Goal: Task Accomplishment & Management: Manage account settings

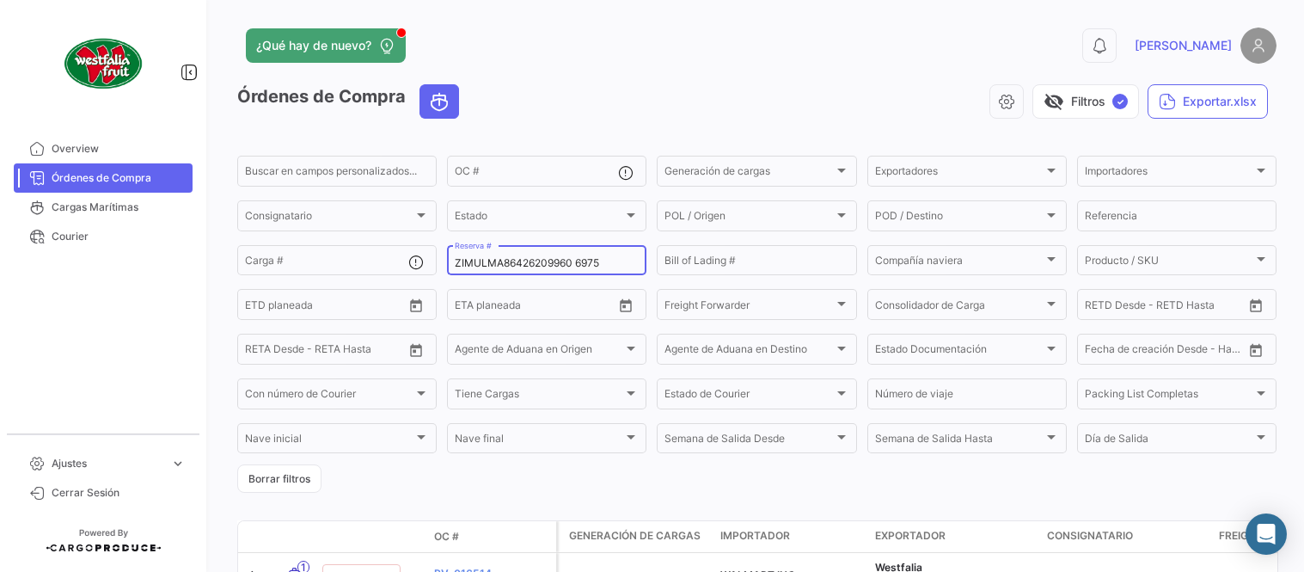
click at [549, 265] on input "ZIMULMA86426209960 6975" at bounding box center [547, 263] width 184 height 12
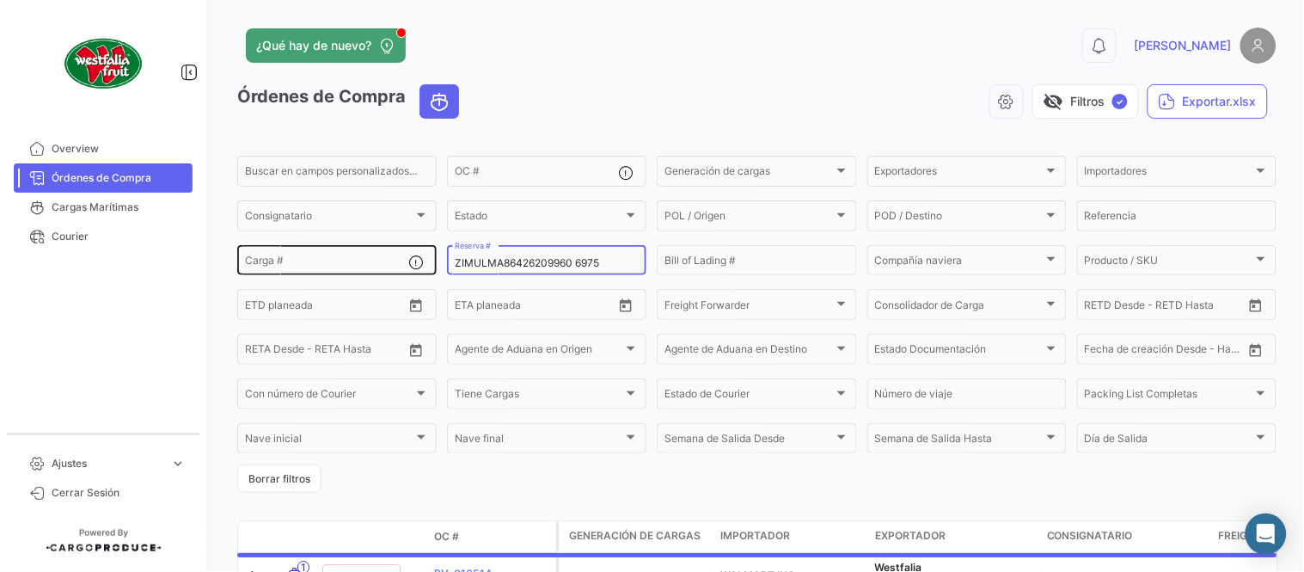
drag, startPoint x: 587, startPoint y: 263, endPoint x: 362, endPoint y: 262, distance: 225.3
click at [0, 0] on div "Buscar en [PERSON_NAME] personalizados... OC # Generación [PERSON_NAME] Generac…" at bounding box center [0, 0] width 0 height 0
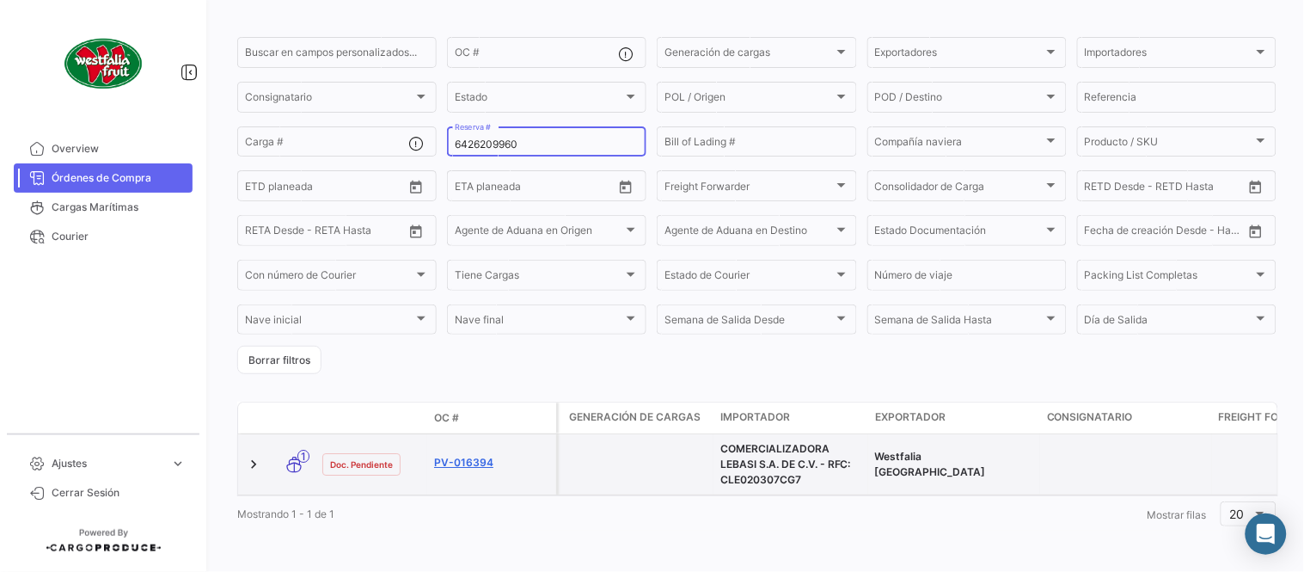
scroll to position [132, 0]
type input "6426209960"
click at [466, 455] on link "PV-016394" at bounding box center [491, 462] width 115 height 15
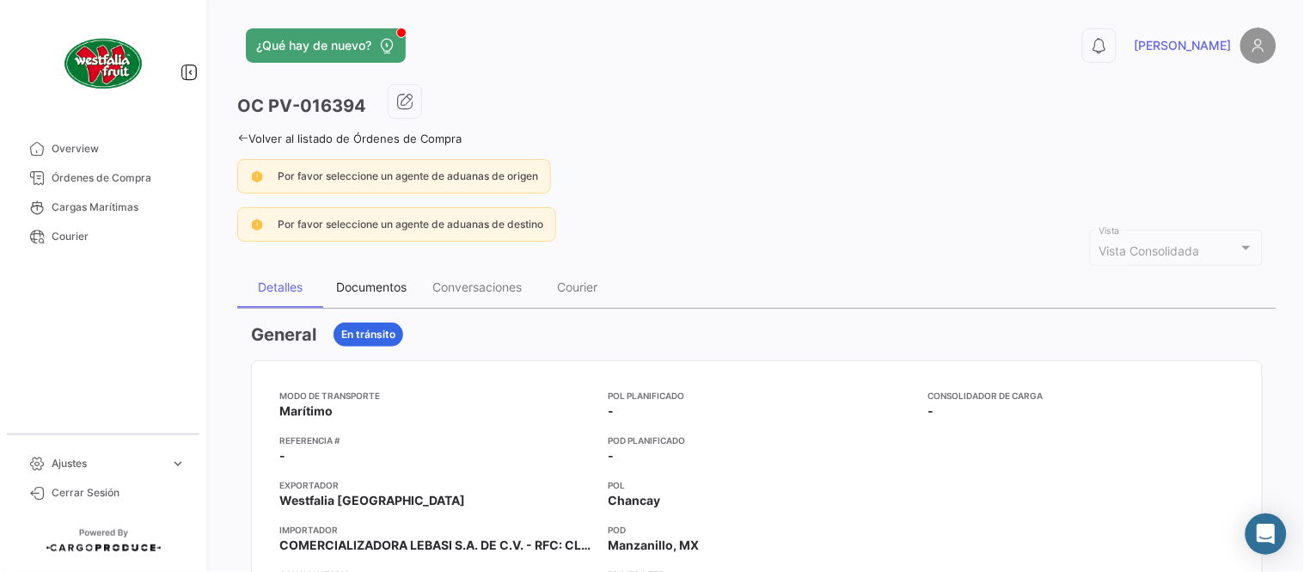
click at [380, 294] on div "Documentos" at bounding box center [371, 287] width 96 height 41
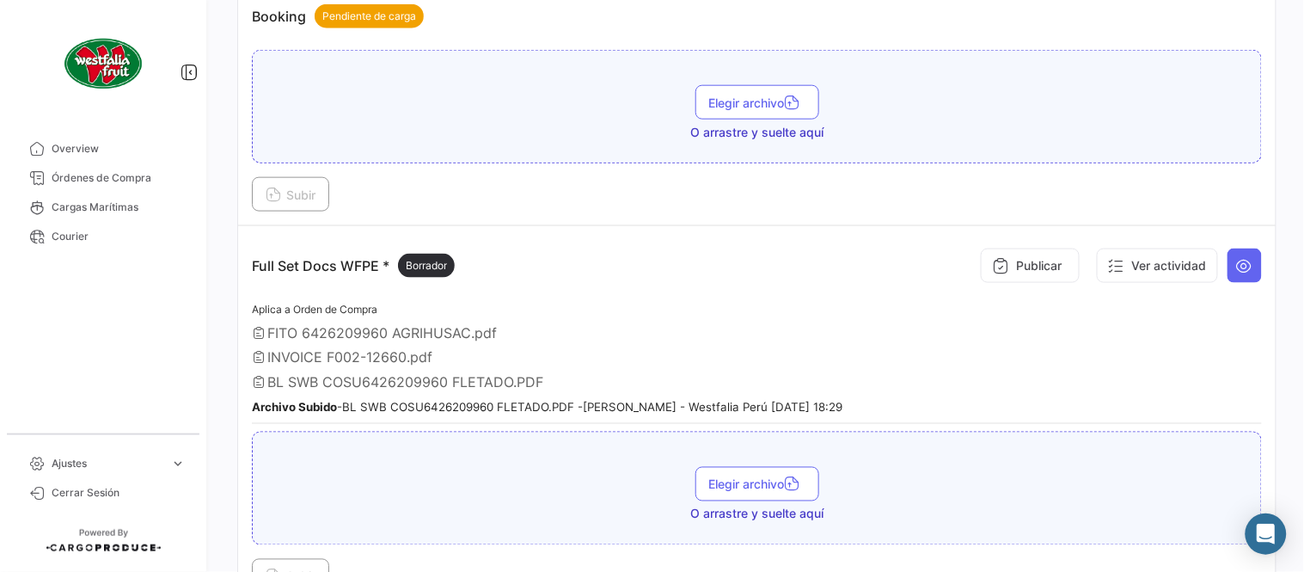
scroll to position [477, 0]
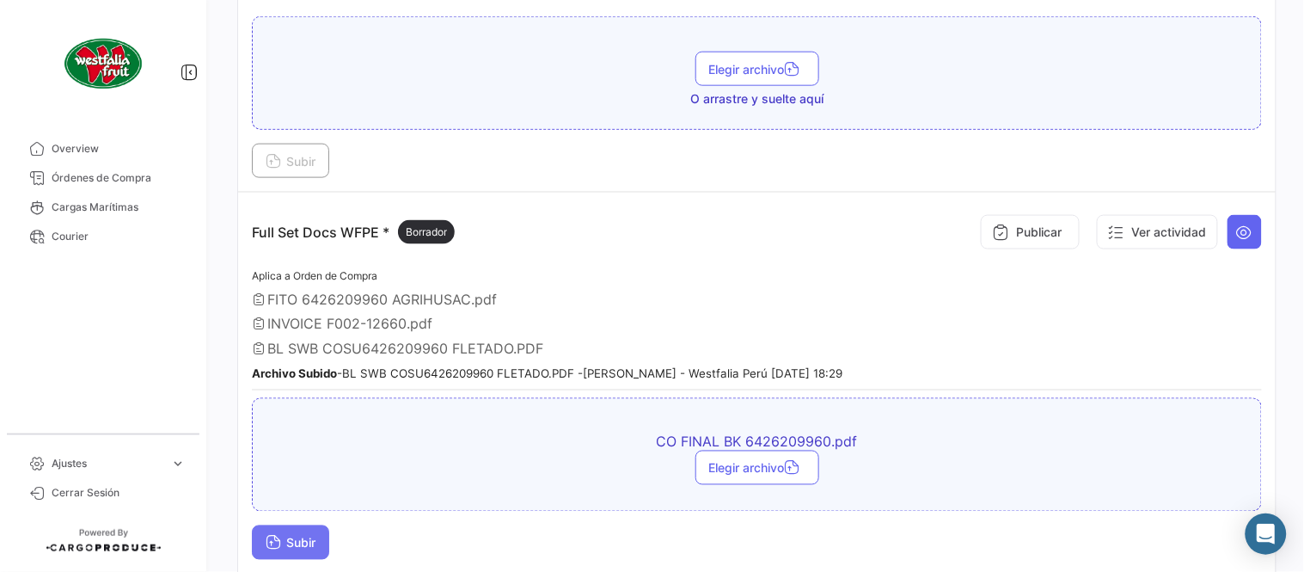
click at [302, 537] on span "Subir" at bounding box center [291, 543] width 50 height 15
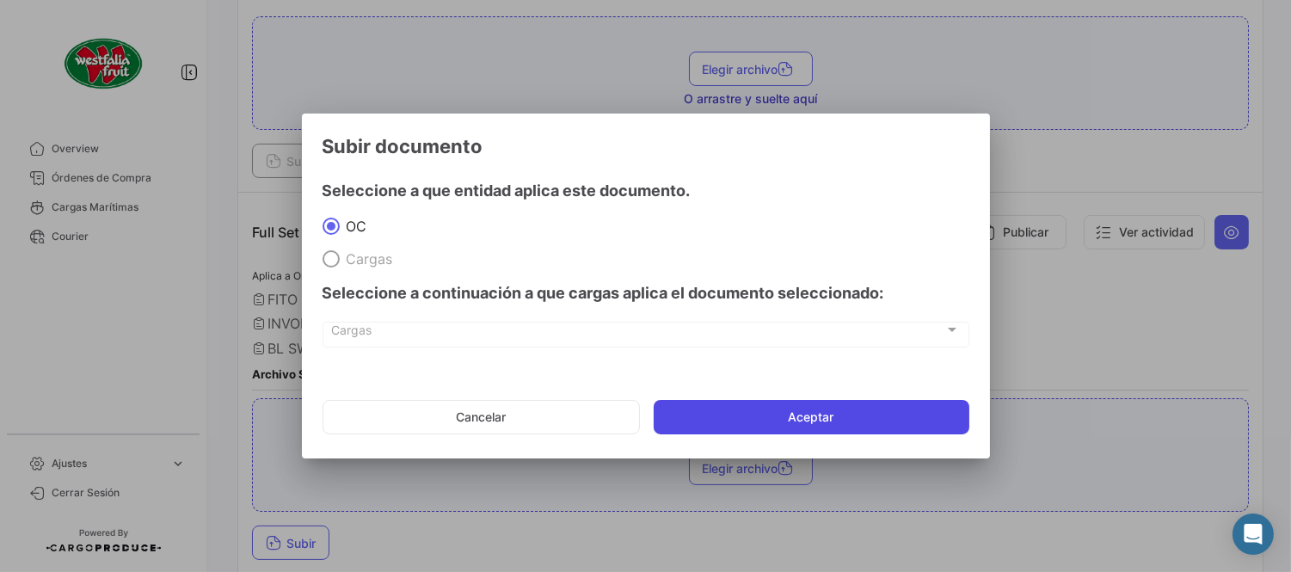
drag, startPoint x: 791, startPoint y: 402, endPoint x: 781, endPoint y: 396, distance: 11.9
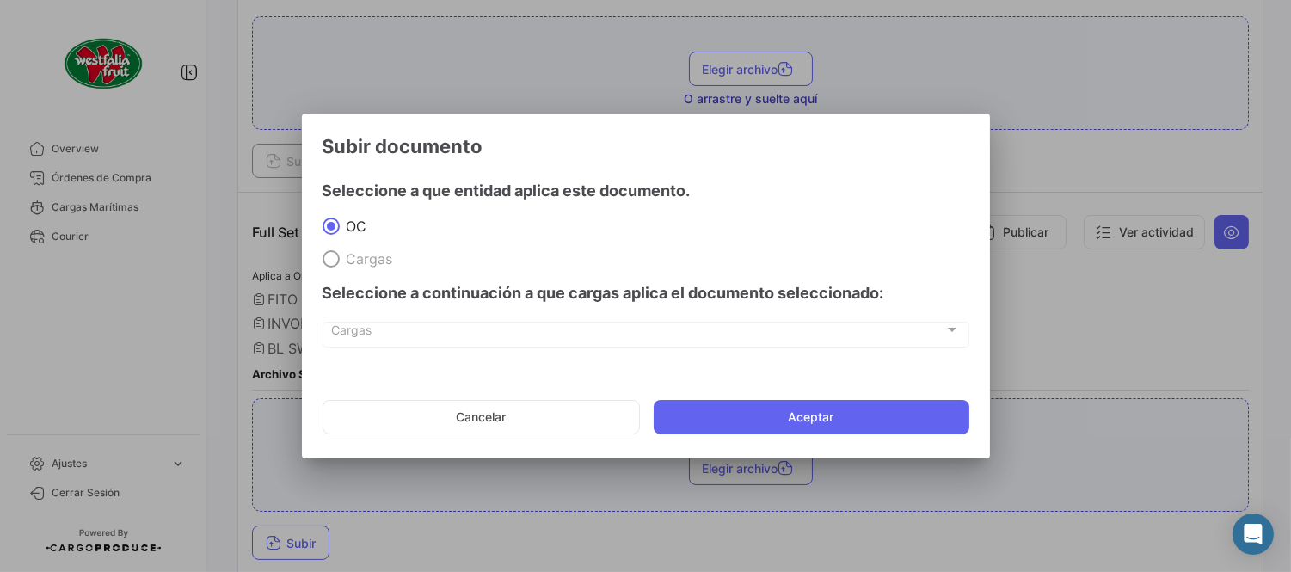
click at [791, 405] on button "Aceptar" at bounding box center [811, 417] width 316 height 34
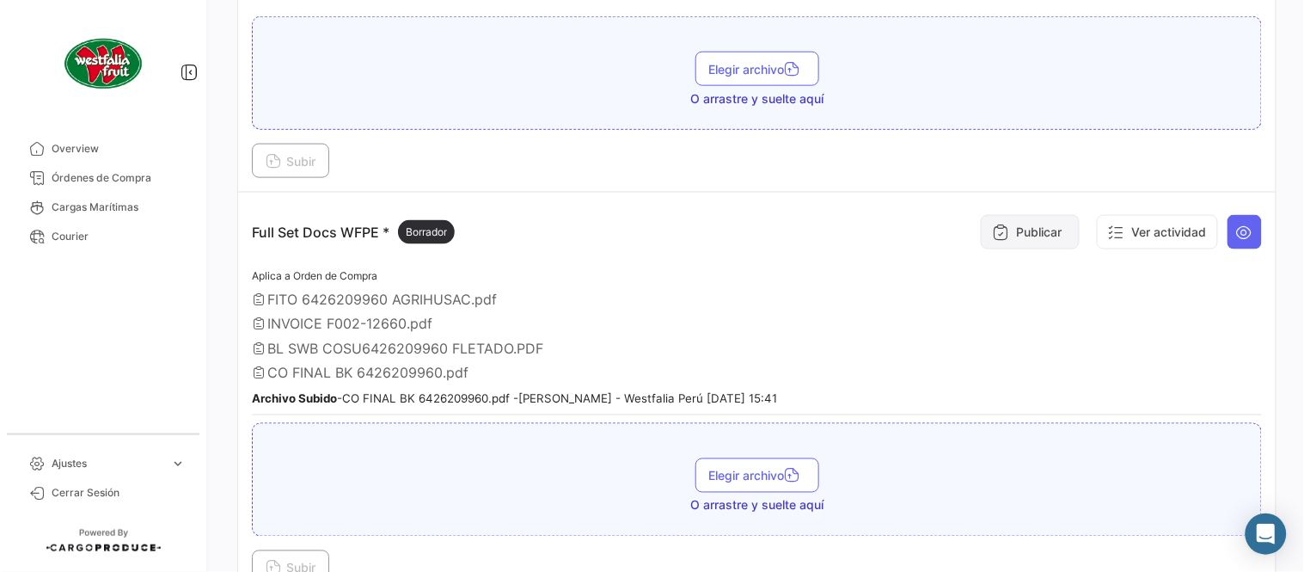
click at [1003, 232] on button "Publicar" at bounding box center [1030, 232] width 99 height 34
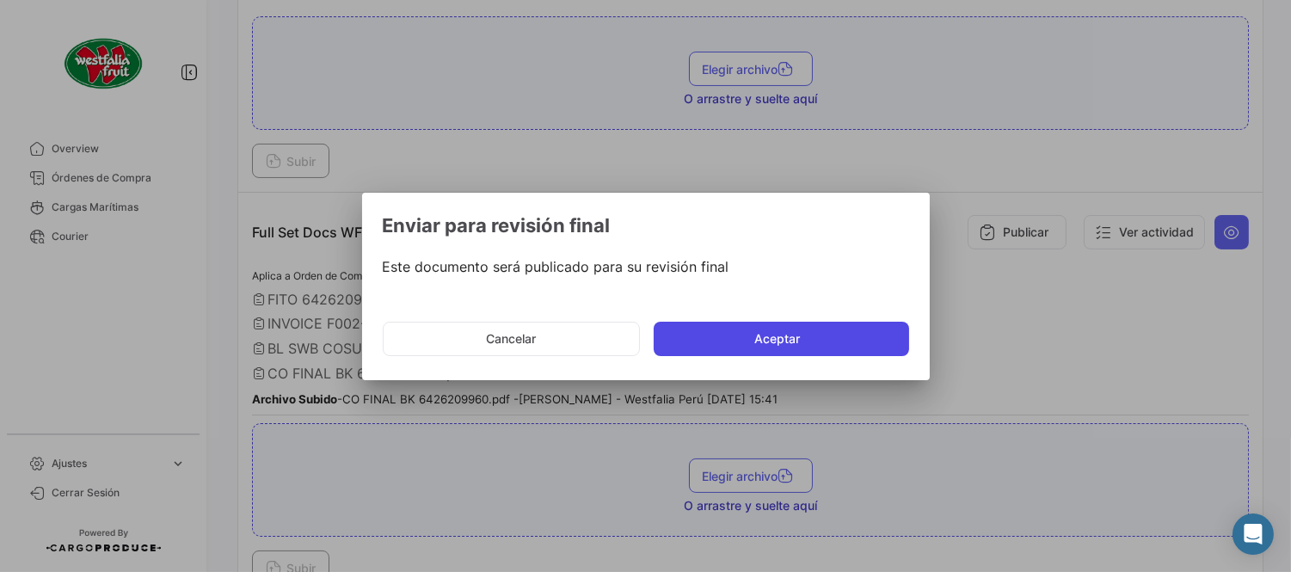
click at [789, 333] on button "Aceptar" at bounding box center [780, 339] width 255 height 34
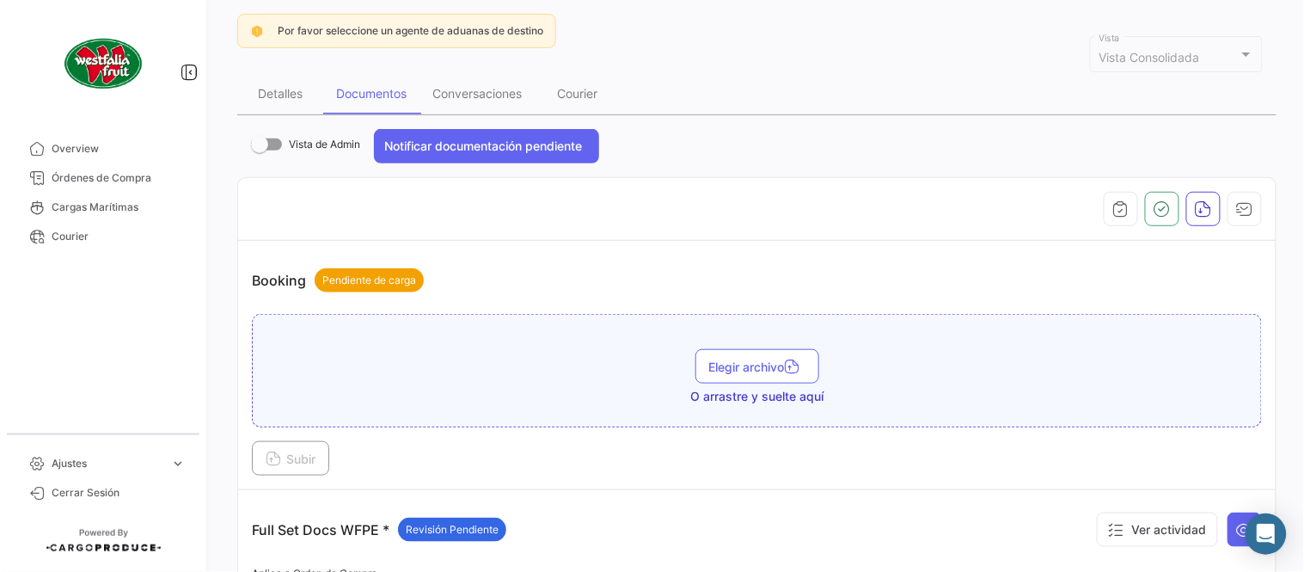
scroll to position [191, 0]
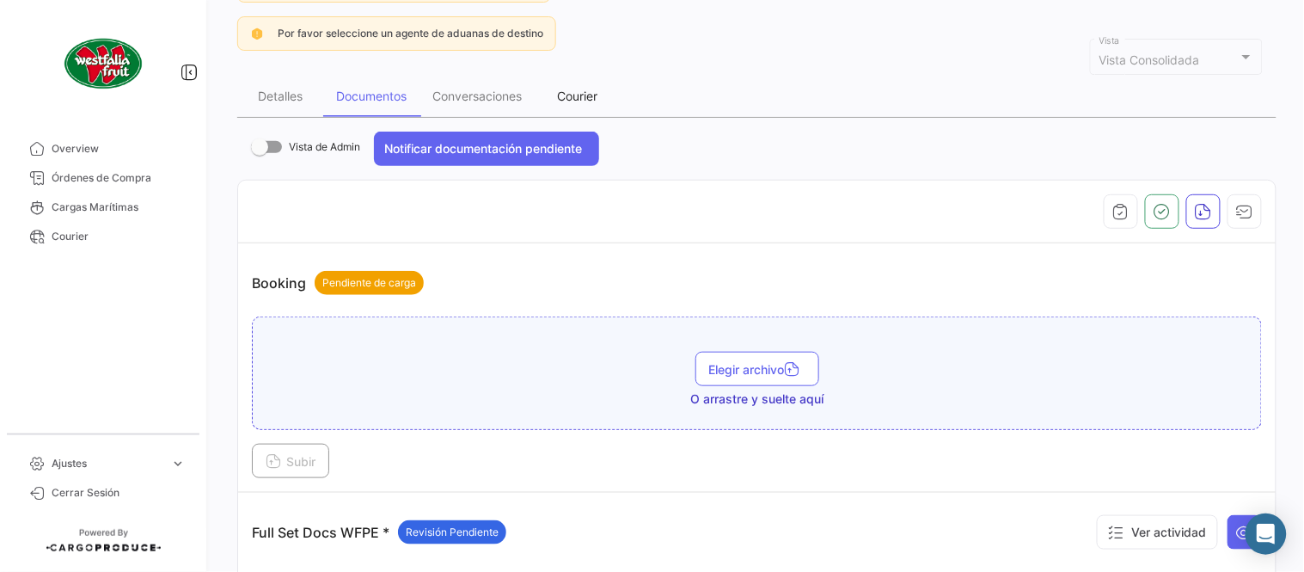
click at [585, 104] on div "Courier" at bounding box center [578, 96] width 86 height 41
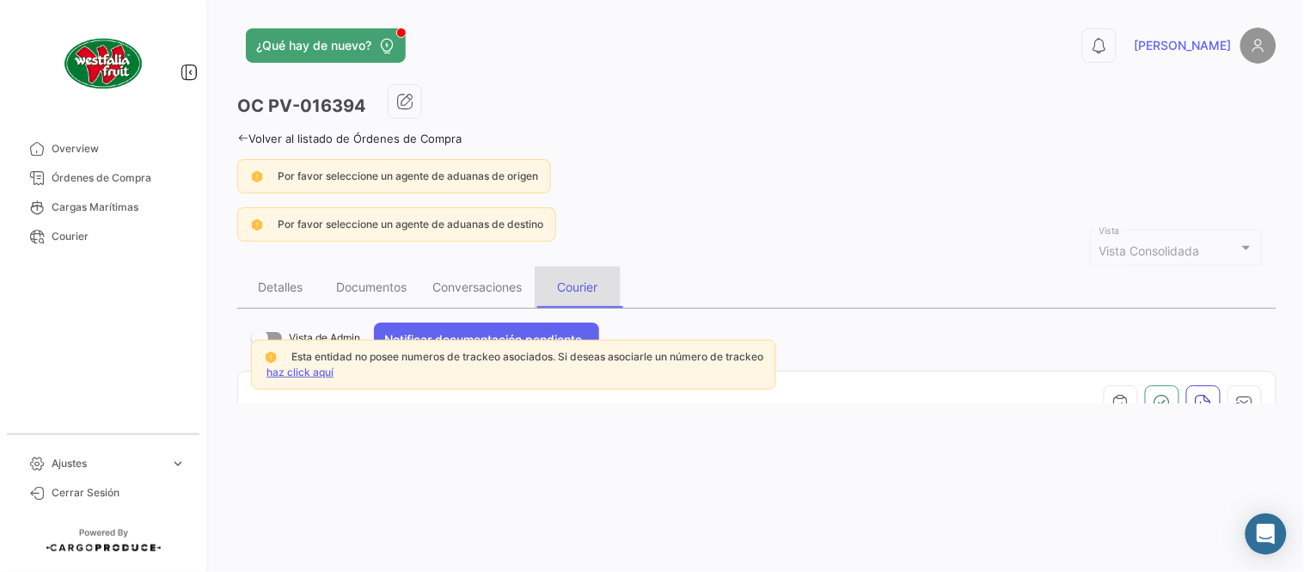
scroll to position [0, 0]
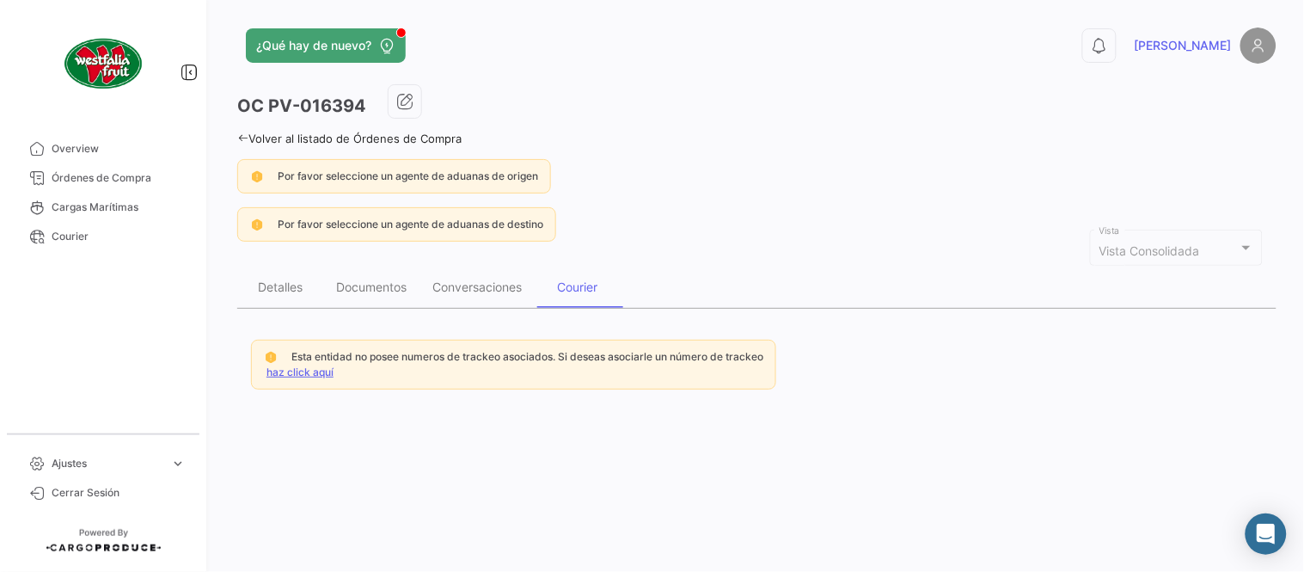
click at [307, 365] on link "haz click aquí" at bounding box center [300, 371] width 67 height 13
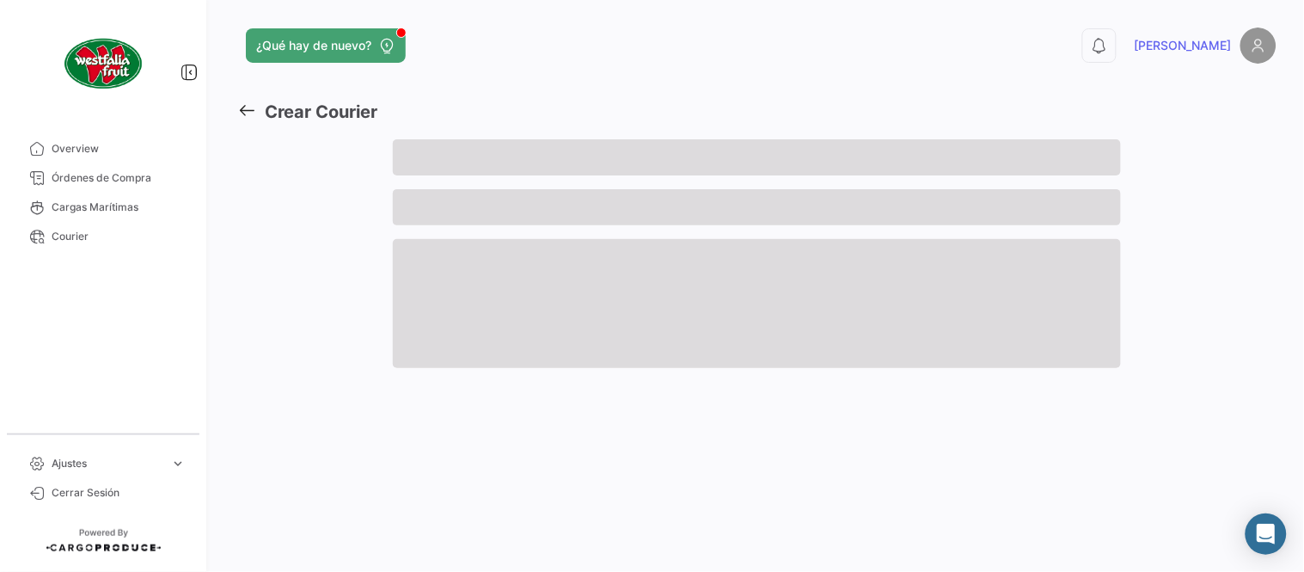
click at [321, 370] on div at bounding box center [315, 260] width 156 height 242
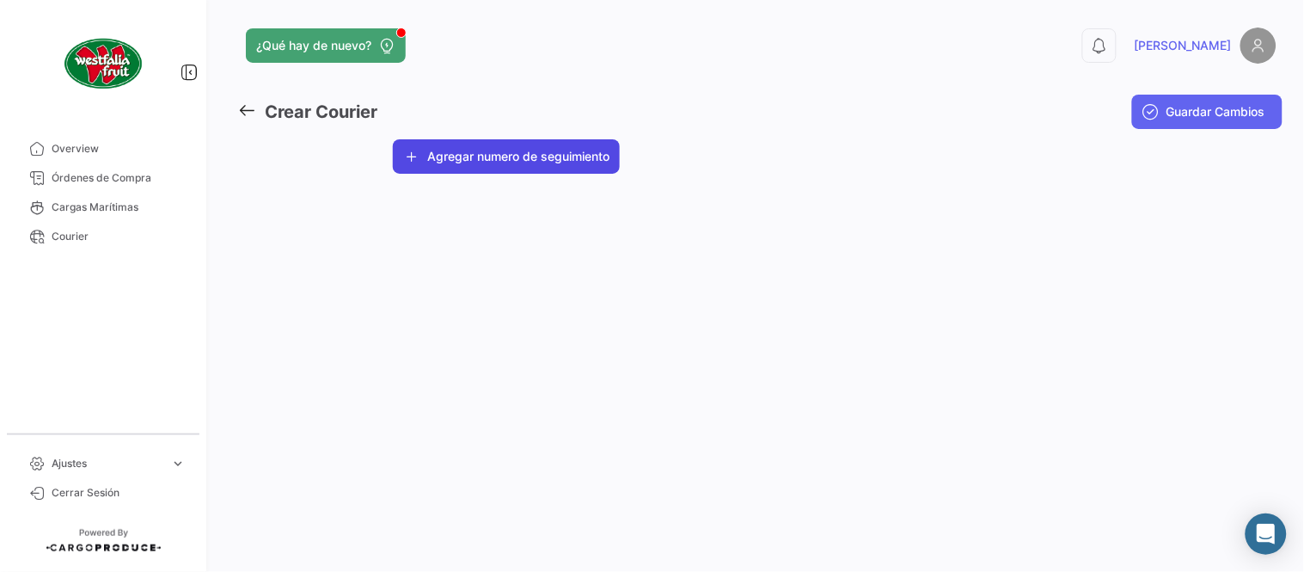
click at [477, 147] on button "Agregar numero de seguimiento" at bounding box center [506, 156] width 227 height 34
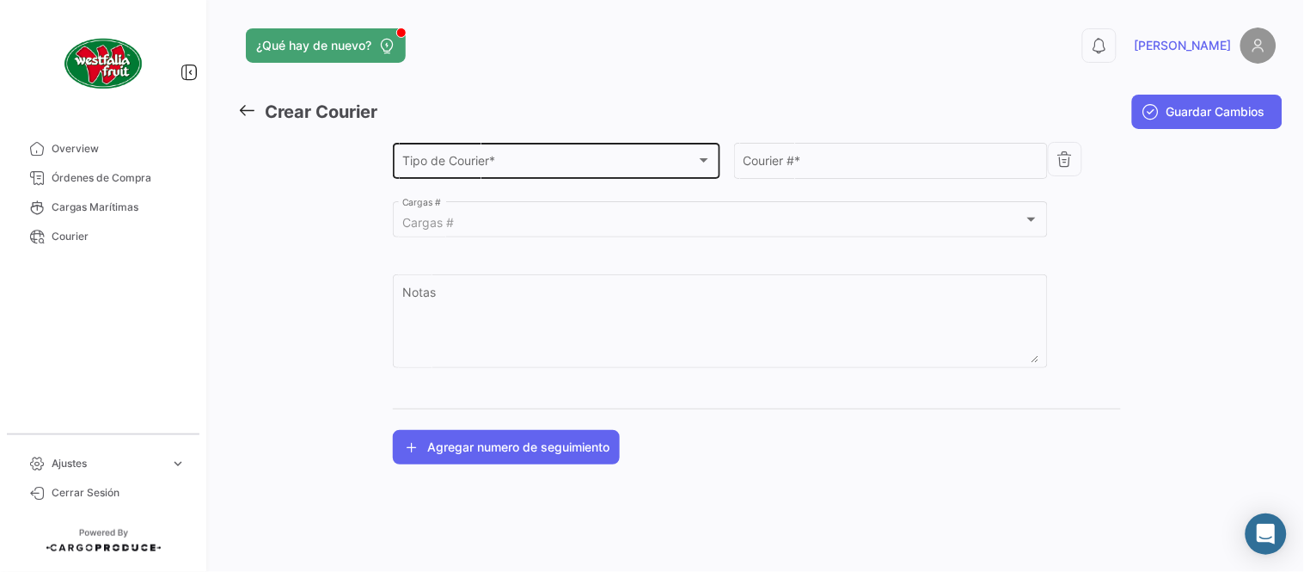
click at [475, 168] on span "Tipo de Courier *" at bounding box center [549, 163] width 294 height 15
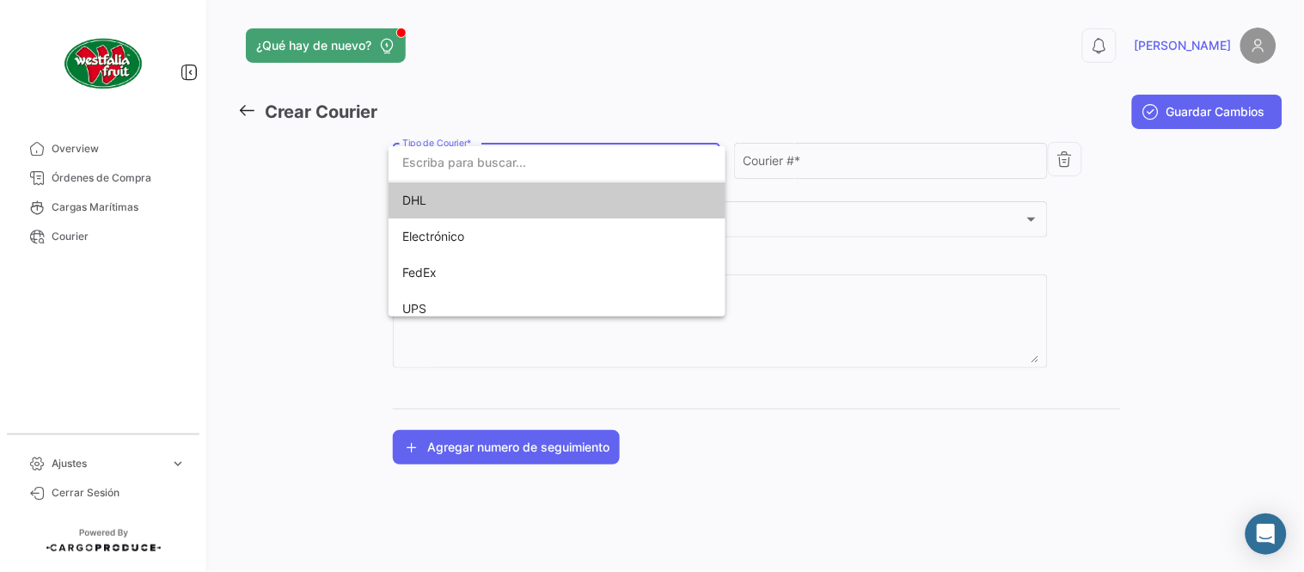
click at [456, 183] on span "DHL" at bounding box center [522, 200] width 241 height 36
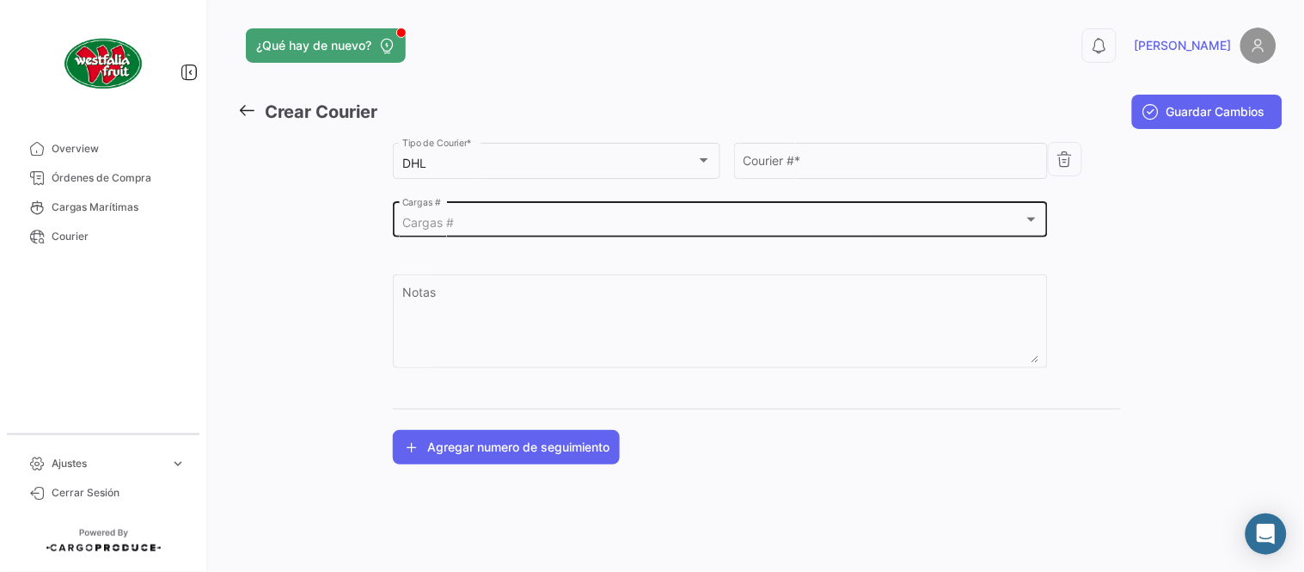
click at [456, 213] on div "Cargas # Cargas #" at bounding box center [720, 219] width 637 height 40
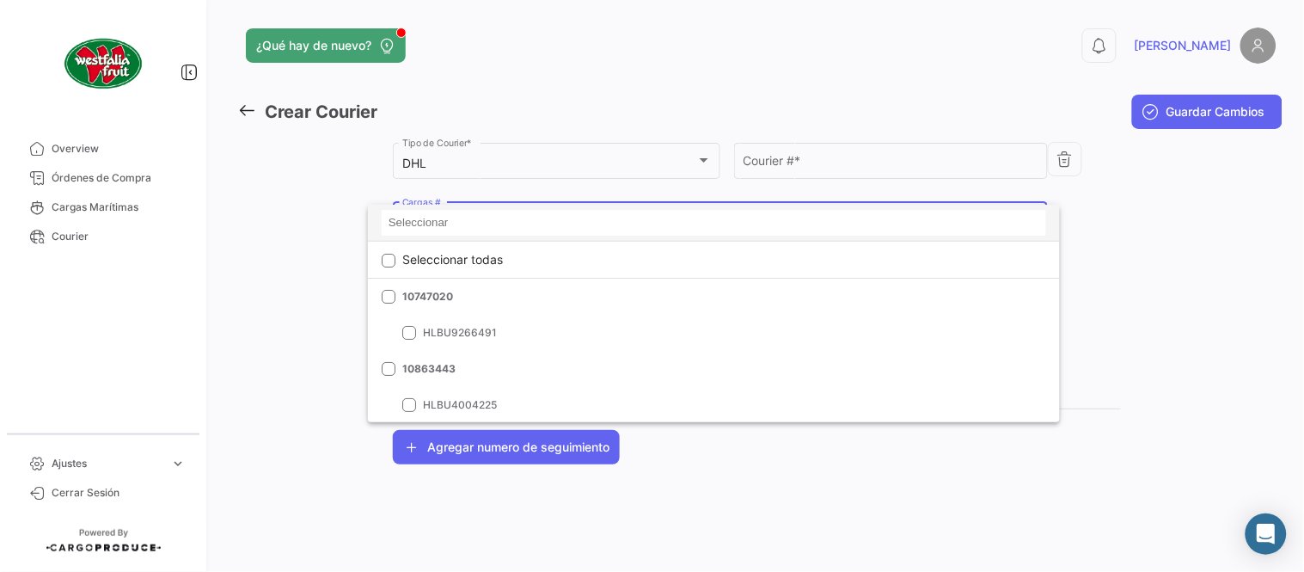
click at [457, 232] on input at bounding box center [714, 223] width 665 height 26
paste input "6426209960"
type input "6426209960"
click at [837, 167] on div at bounding box center [652, 286] width 1304 height 572
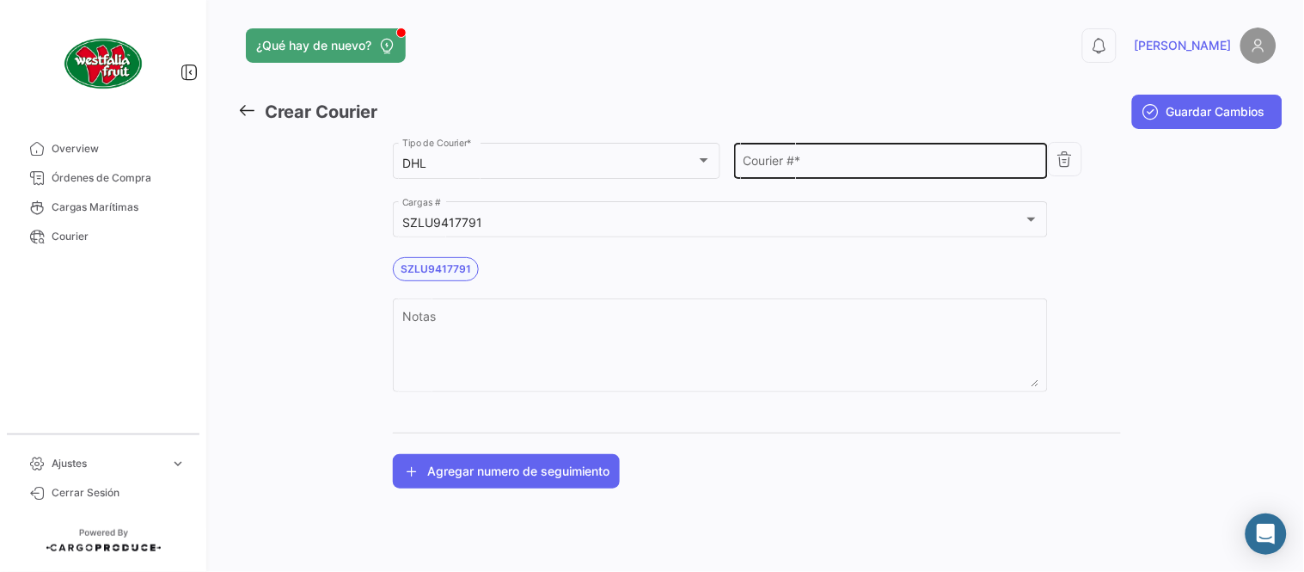
click at [830, 166] on input "Courier # *" at bounding box center [892, 163] width 296 height 15
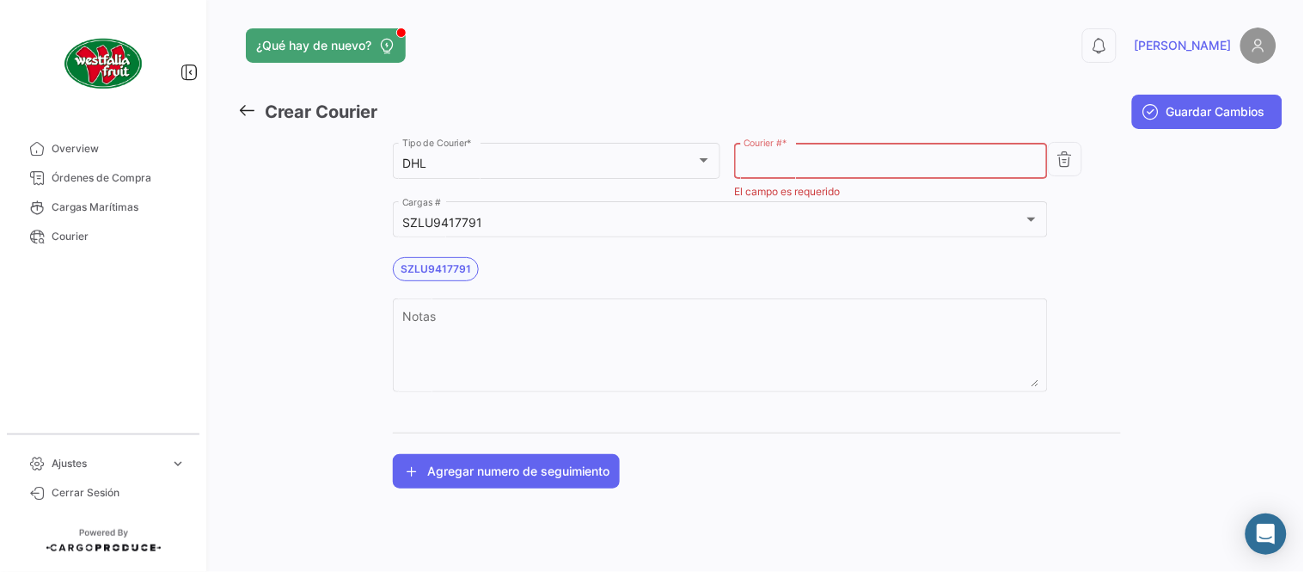
paste input "3176062352"
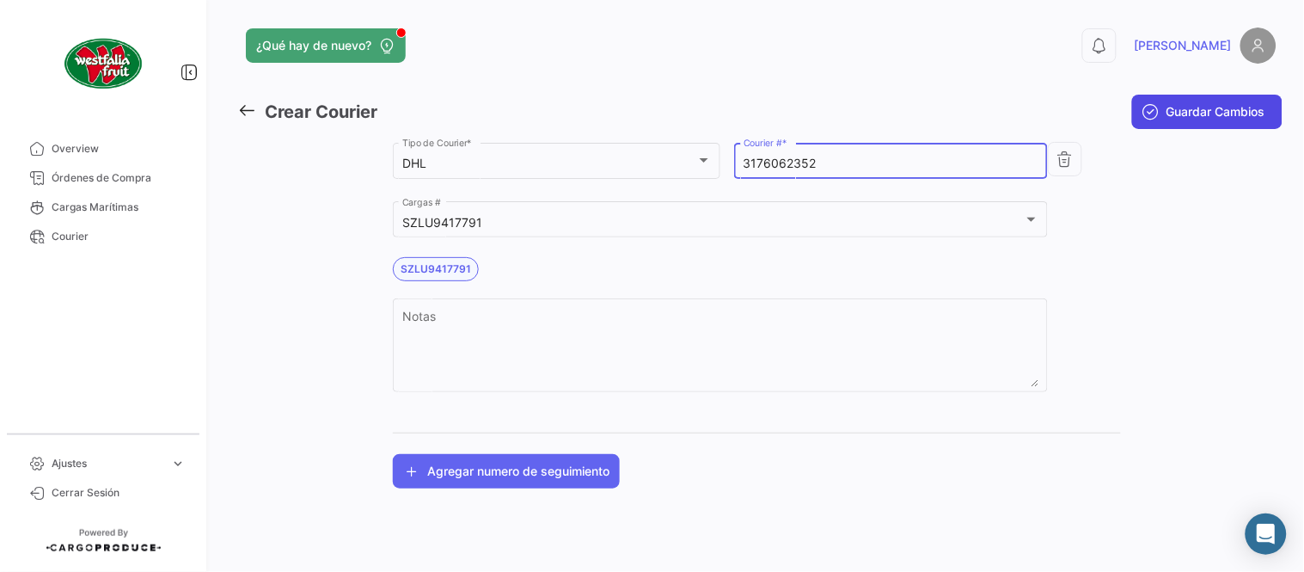
type input "3176062352"
click at [1162, 122] on button "Guardar Cambios" at bounding box center [1207, 112] width 150 height 34
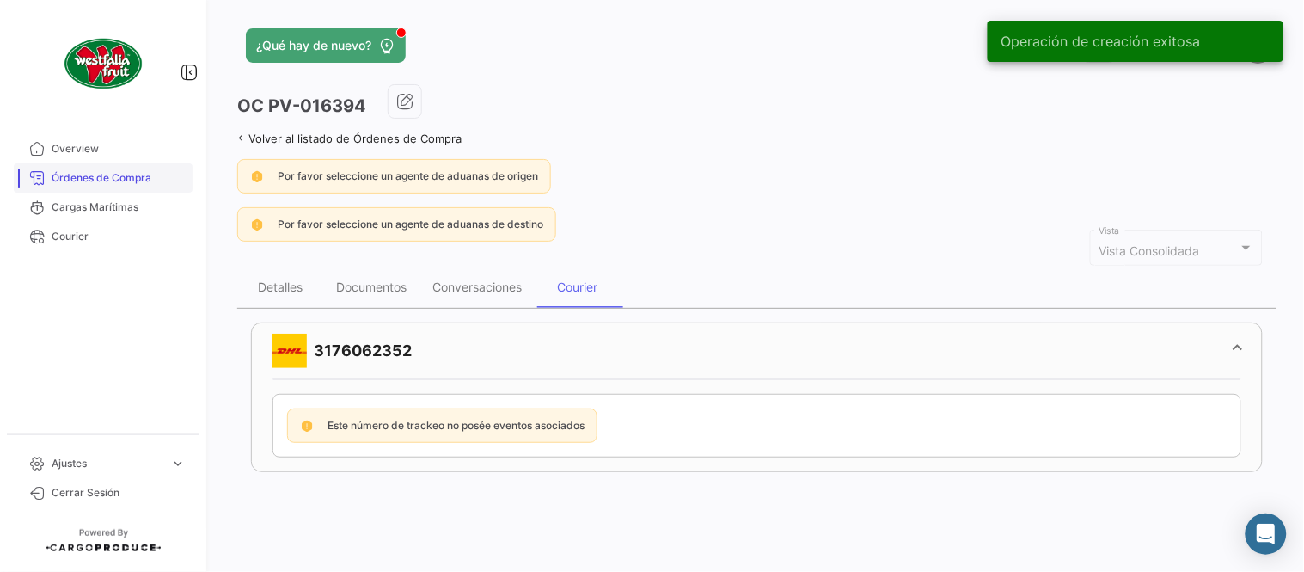
click at [139, 177] on span "Órdenes de Compra" at bounding box center [119, 177] width 134 height 15
